Goal: Check status: Check status

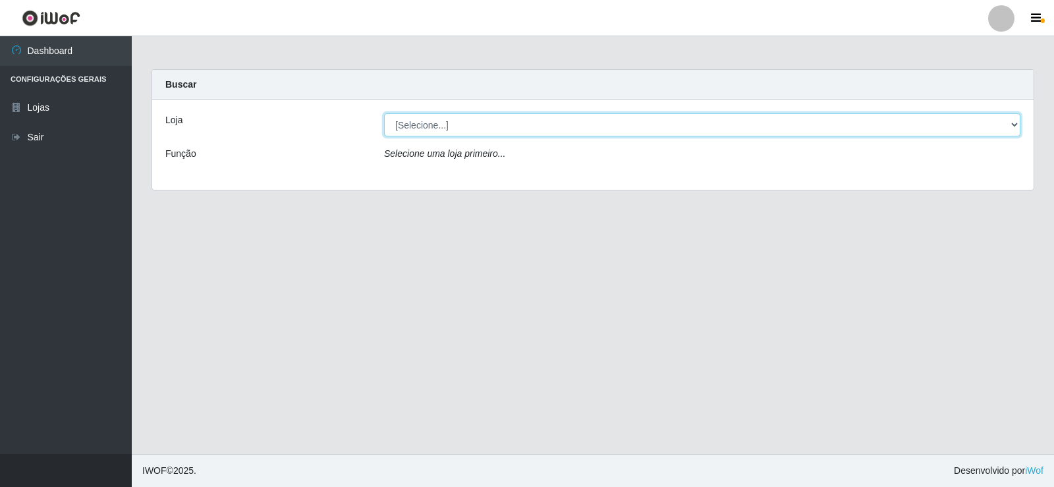
click at [1009, 123] on select "[Selecione...] Supermercado Manaira" at bounding box center [702, 124] width 636 height 23
select select "443"
click at [384, 113] on select "[Selecione...] Supermercado Manaira" at bounding box center [702, 124] width 636 height 23
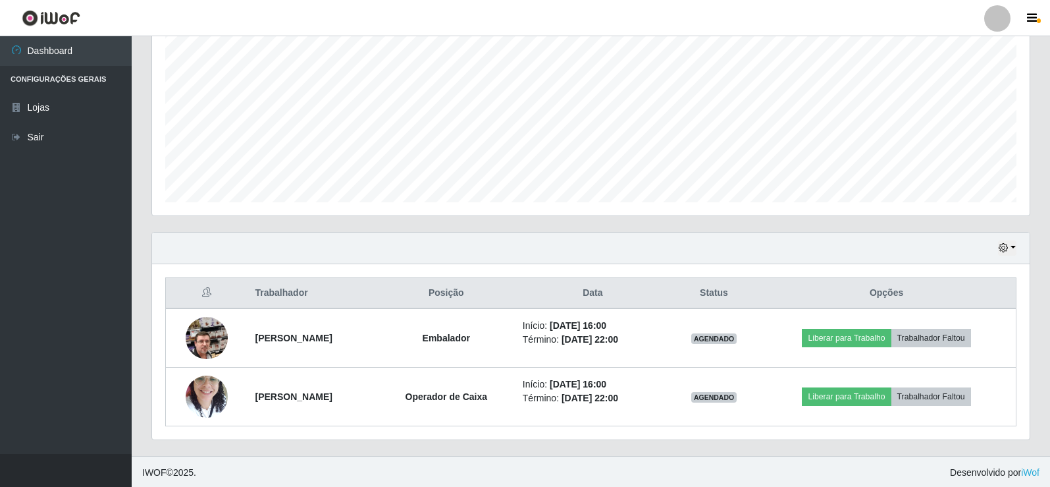
scroll to position [271, 0]
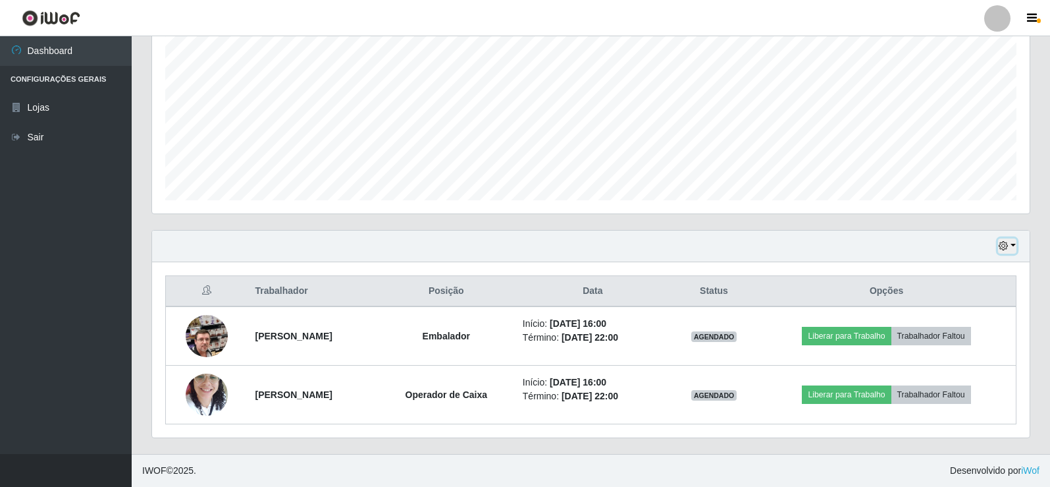
click at [1013, 250] on button "button" at bounding box center [1007, 245] width 18 height 15
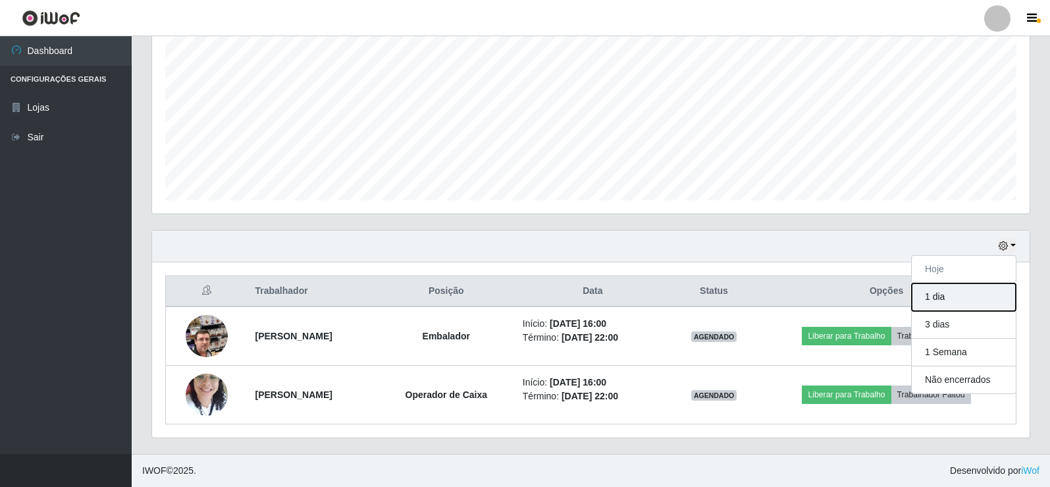
click at [985, 301] on button "1 dia" at bounding box center [964, 297] width 104 height 28
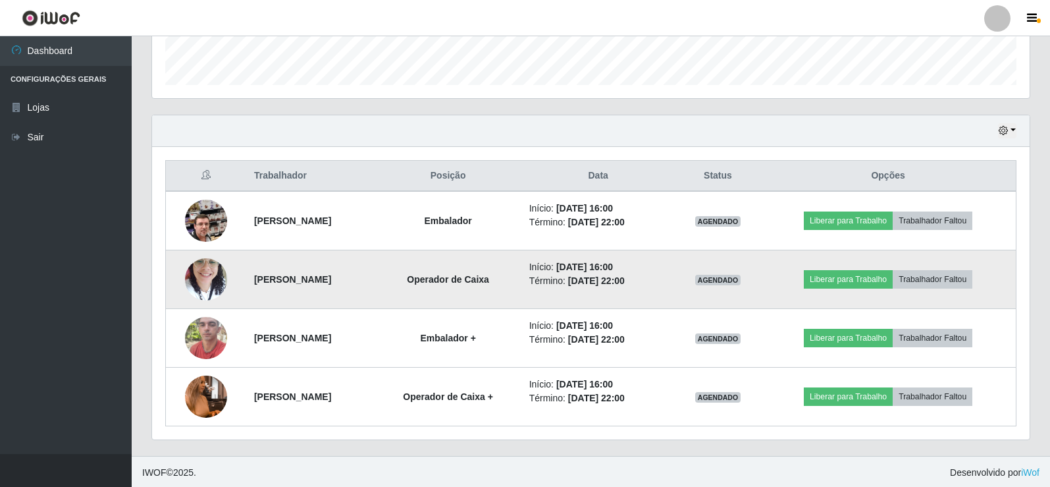
scroll to position [388, 0]
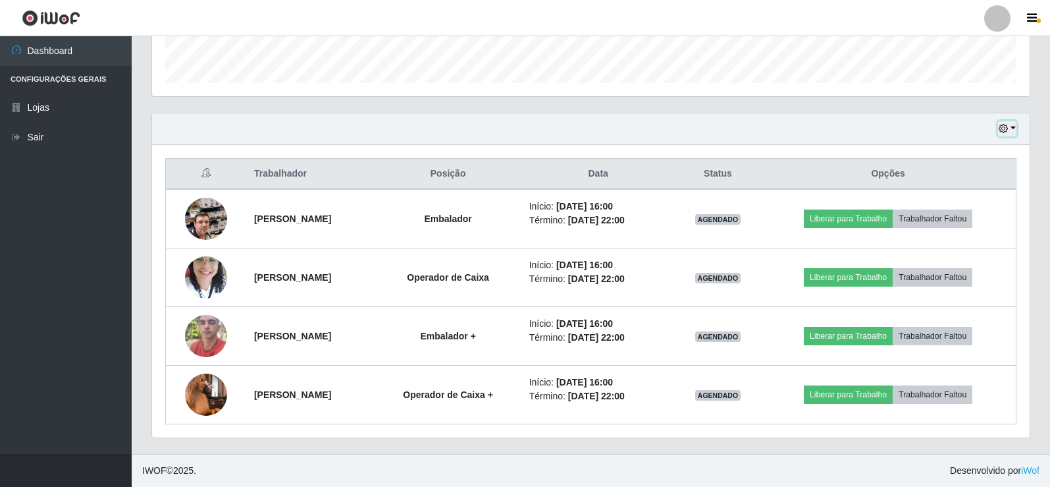
click at [1012, 127] on button "button" at bounding box center [1007, 128] width 18 height 15
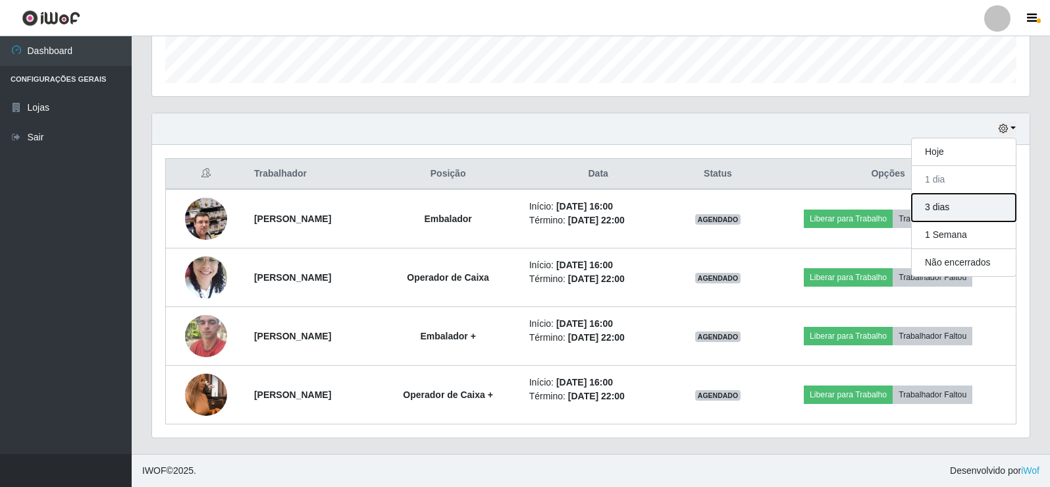
click at [983, 213] on button "3 dias" at bounding box center [964, 208] width 104 height 28
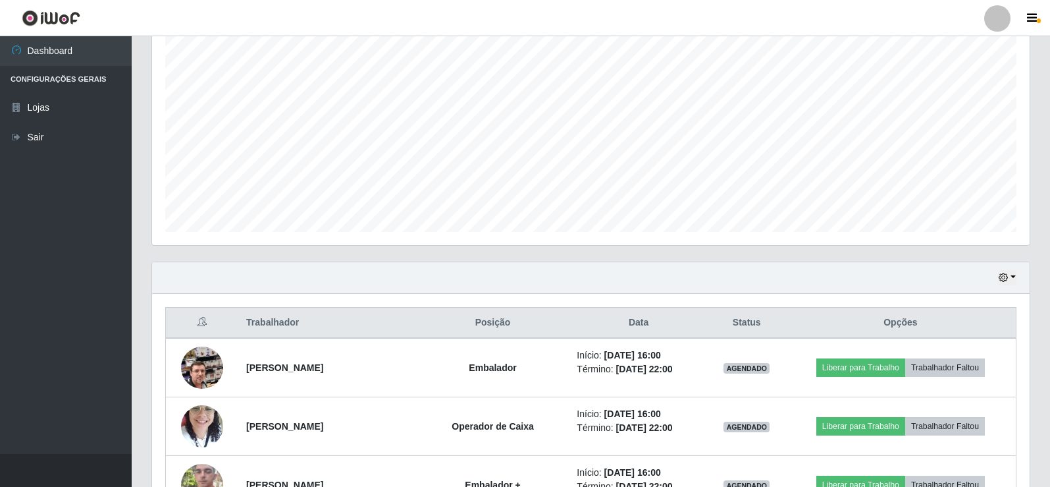
scroll to position [228, 0]
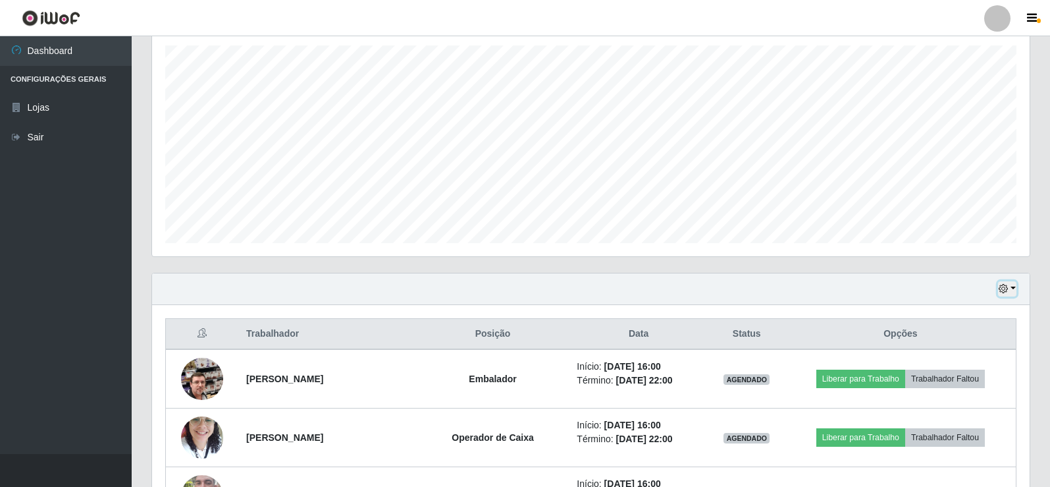
click at [1011, 291] on button "button" at bounding box center [1007, 288] width 18 height 15
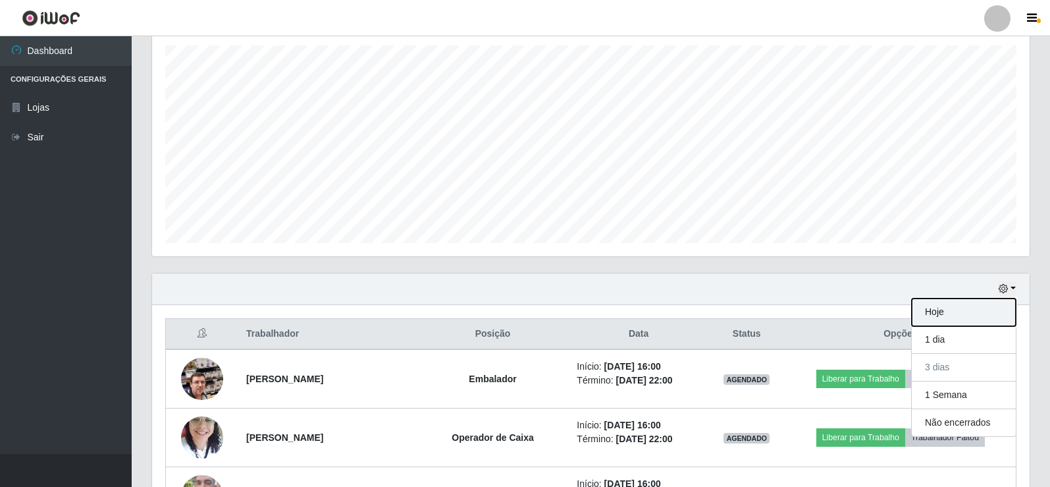
click at [978, 315] on button "Hoje" at bounding box center [964, 312] width 104 height 28
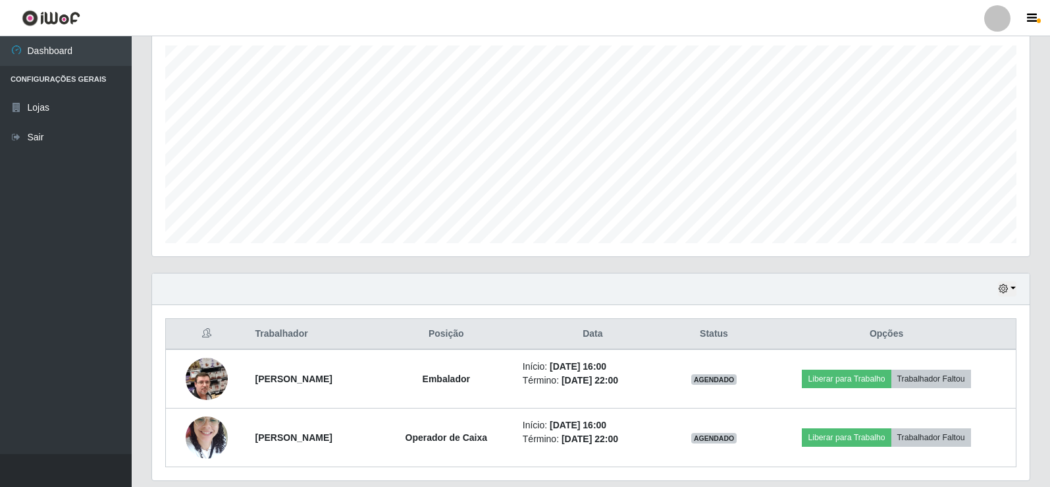
scroll to position [271, 0]
